Goal: Browse casually

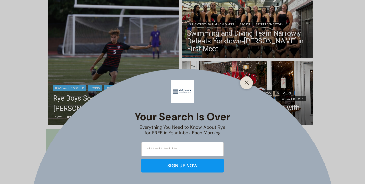
scroll to position [150, 0]
